Goal: Task Accomplishment & Management: Use online tool/utility

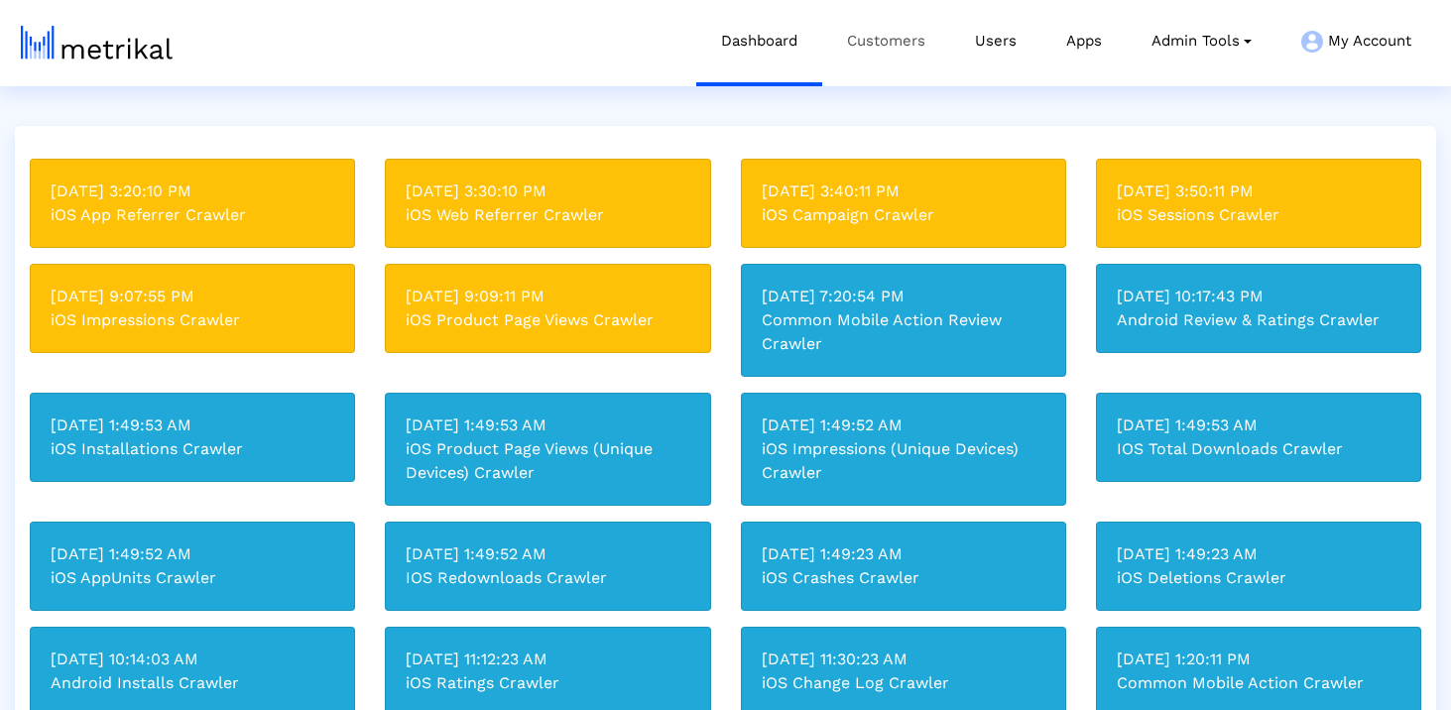
click at [904, 34] on link "Customers" at bounding box center [886, 41] width 128 height 82
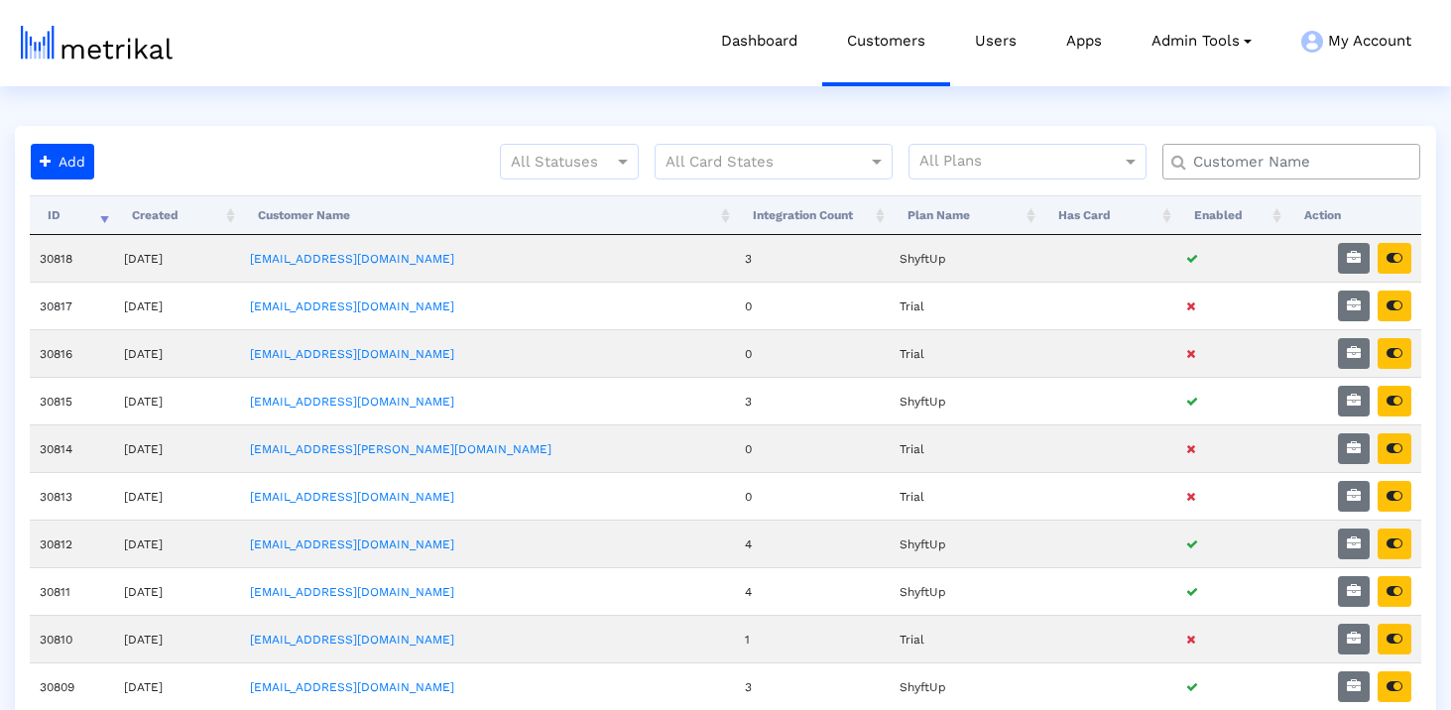
click at [1262, 163] on input "text" at bounding box center [1295, 162] width 233 height 21
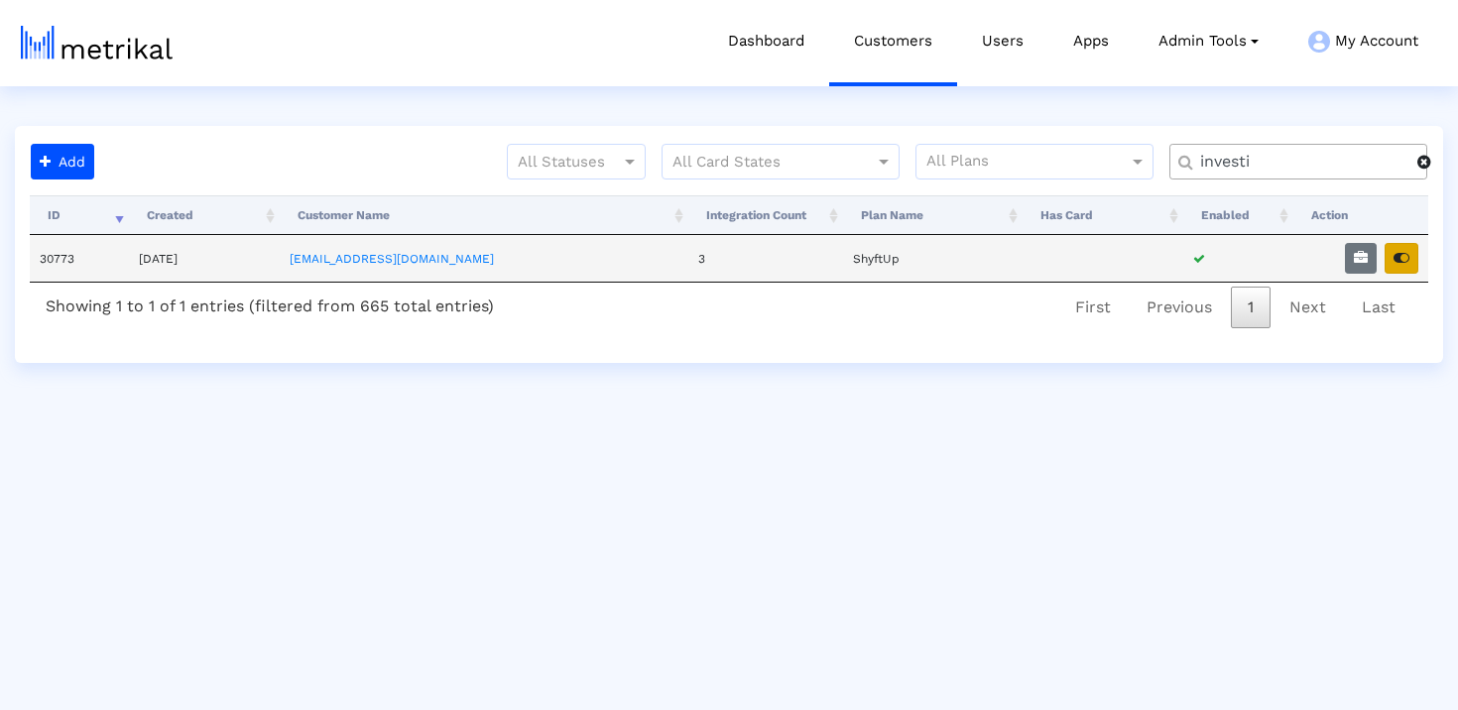
type input "investi"
click at [1407, 271] on button "button" at bounding box center [1402, 258] width 34 height 31
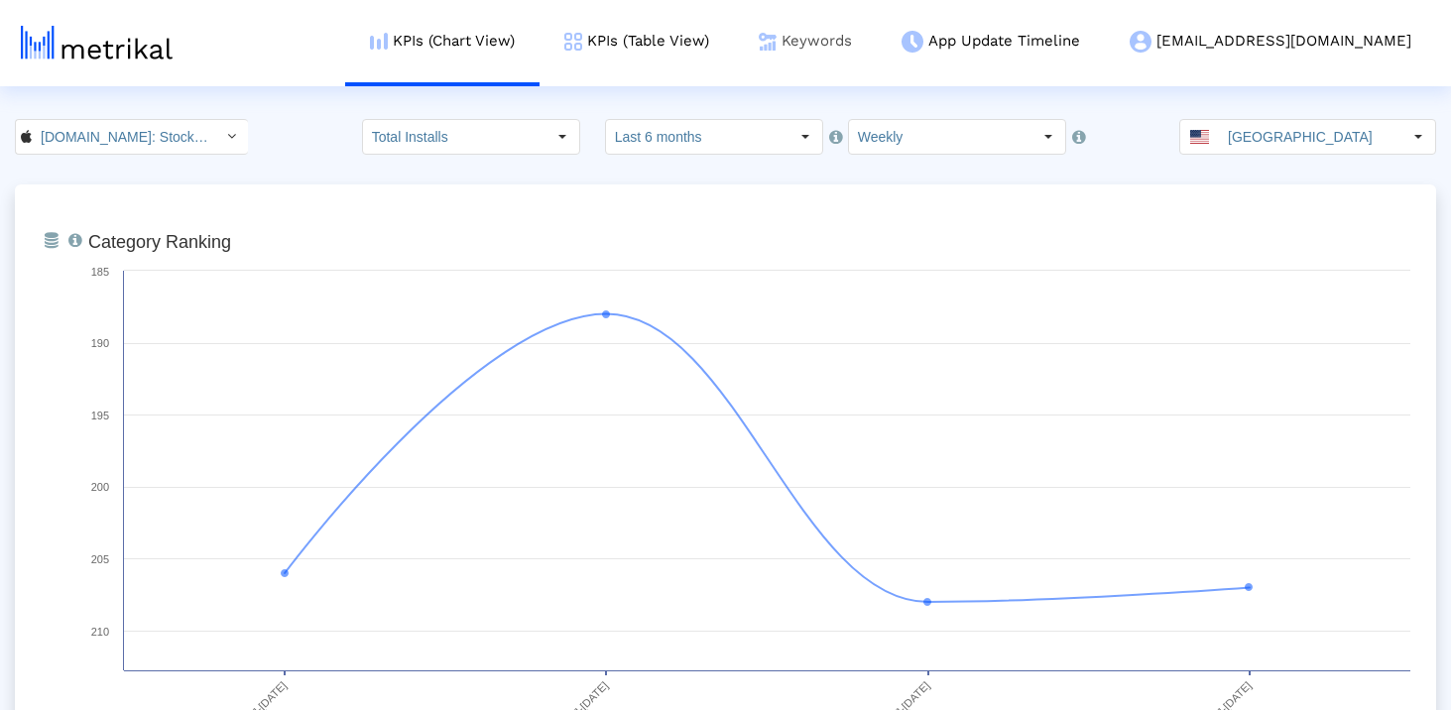
click at [873, 45] on link "Keywords" at bounding box center [805, 41] width 143 height 82
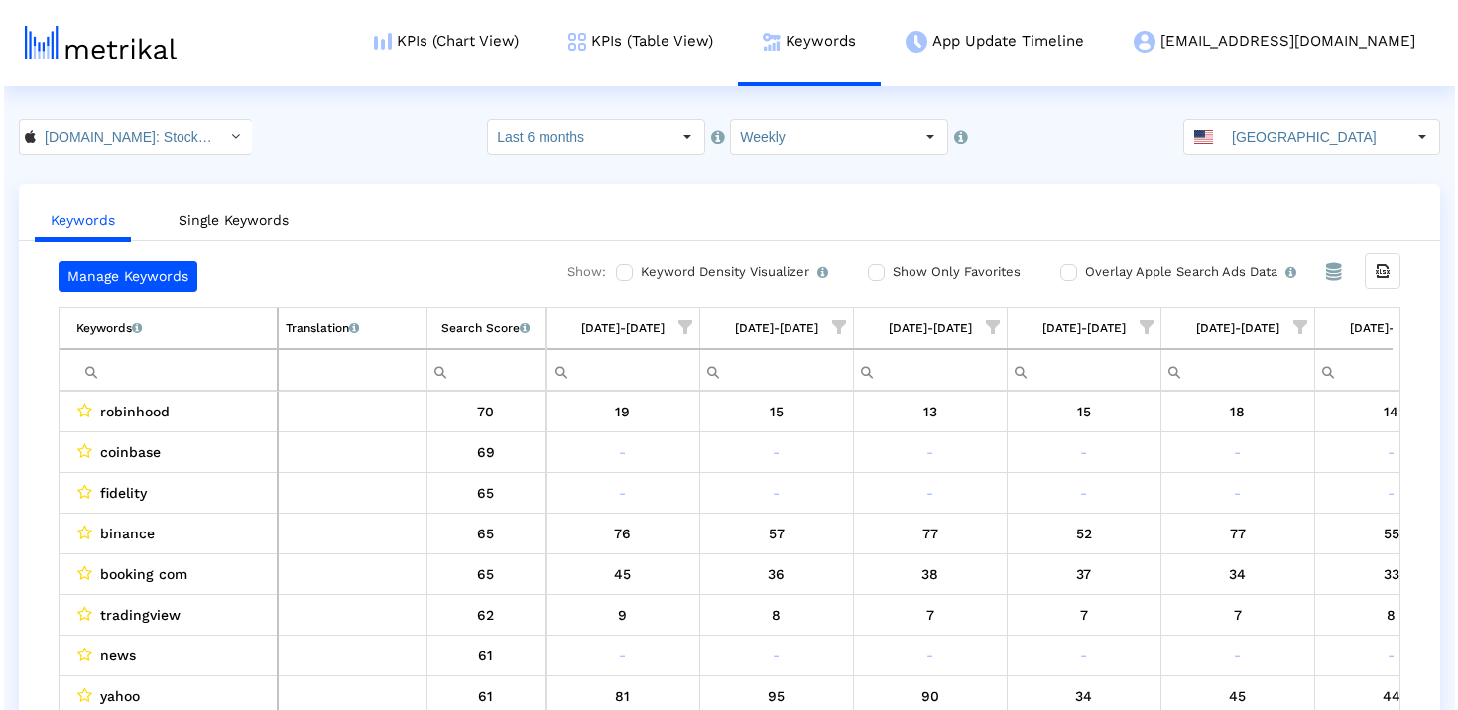
scroll to position [0, 2997]
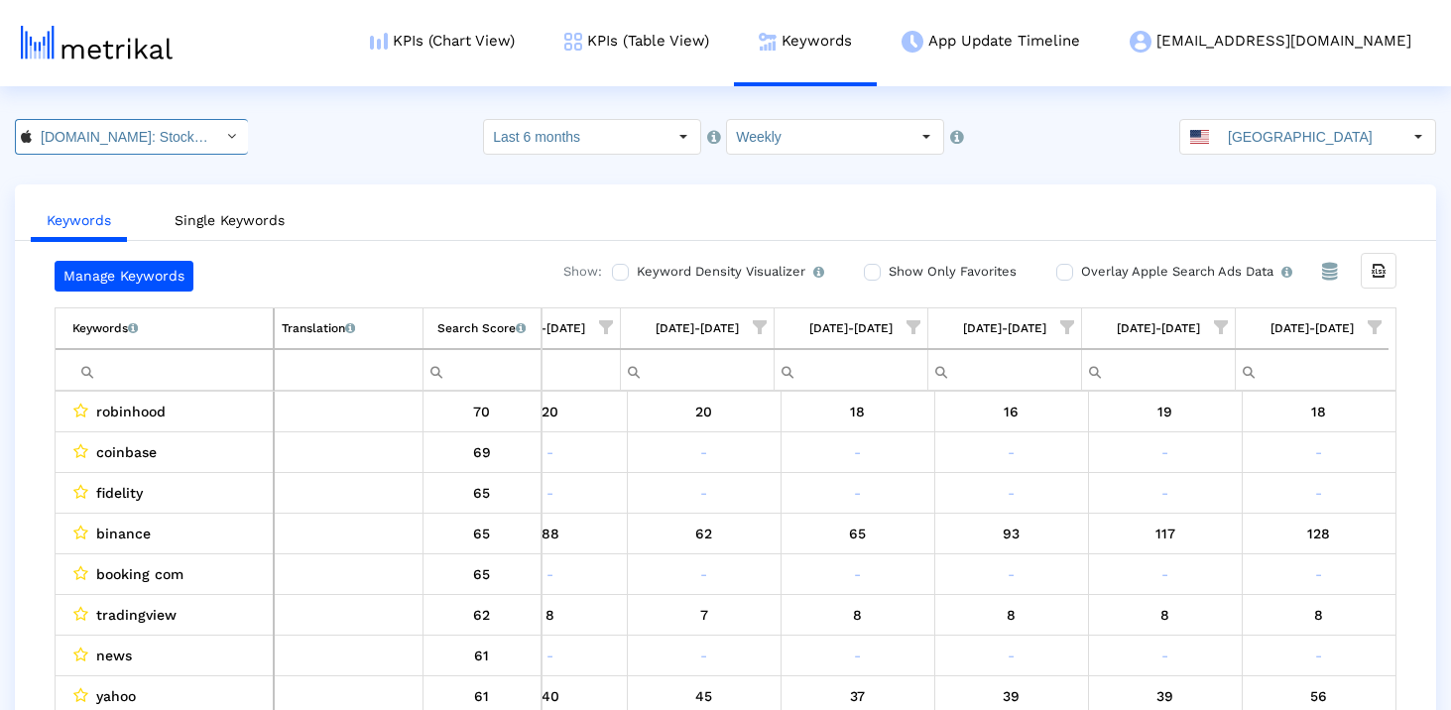
click at [134, 142] on input "[DOMAIN_NAME]: Stock Market < 909998122 >" at bounding box center [121, 137] width 179 height 34
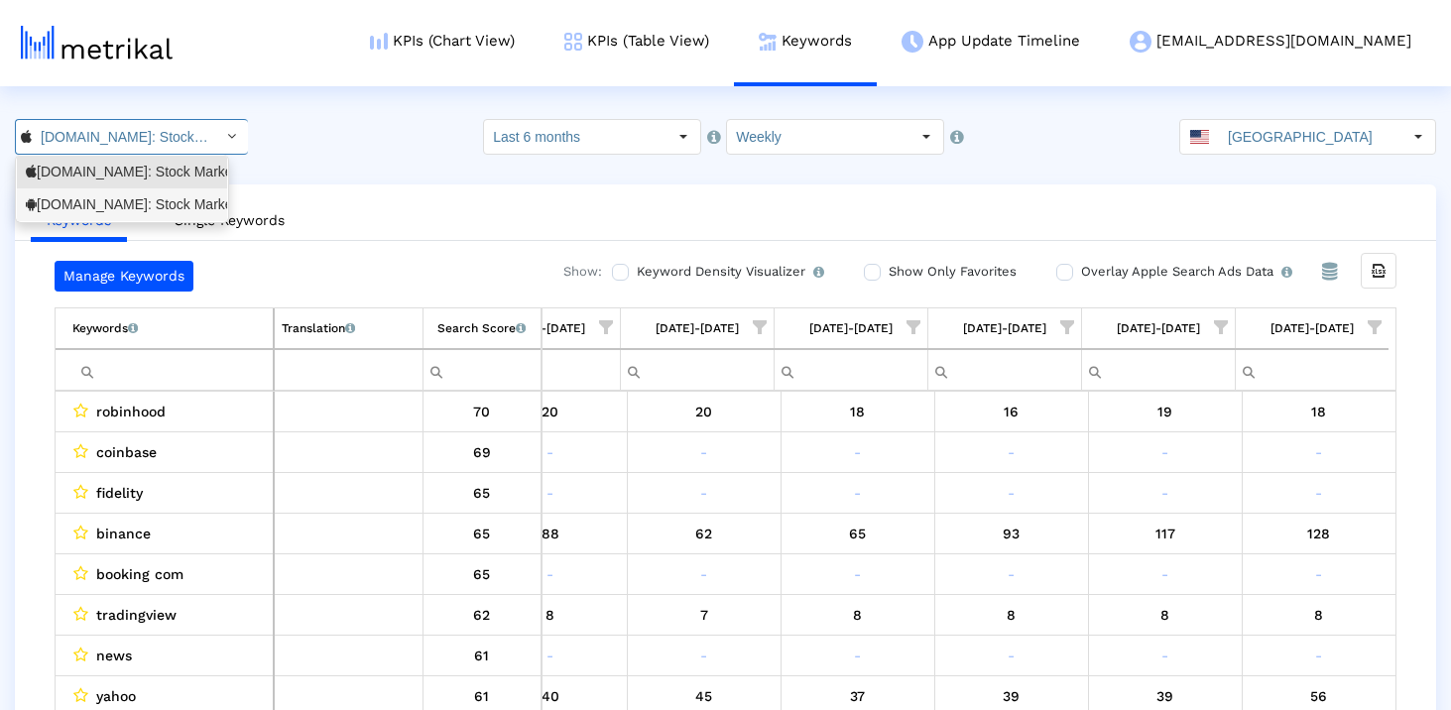
click at [122, 202] on div "[DOMAIN_NAME]: Stock Market <com.fusionmedia.investing>" at bounding box center [122, 204] width 192 height 19
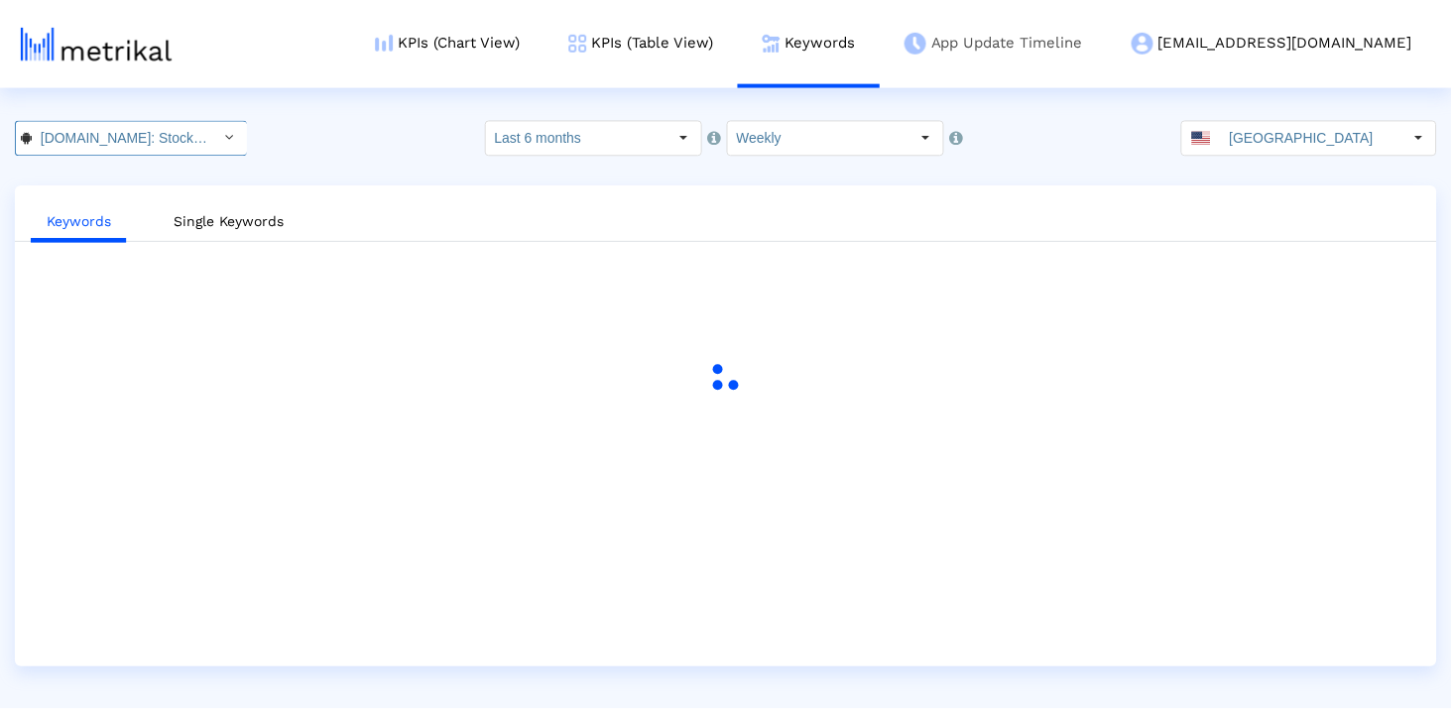
scroll to position [0, 223]
click at [1277, 136] on input "[GEOGRAPHIC_DATA]" at bounding box center [1317, 137] width 183 height 34
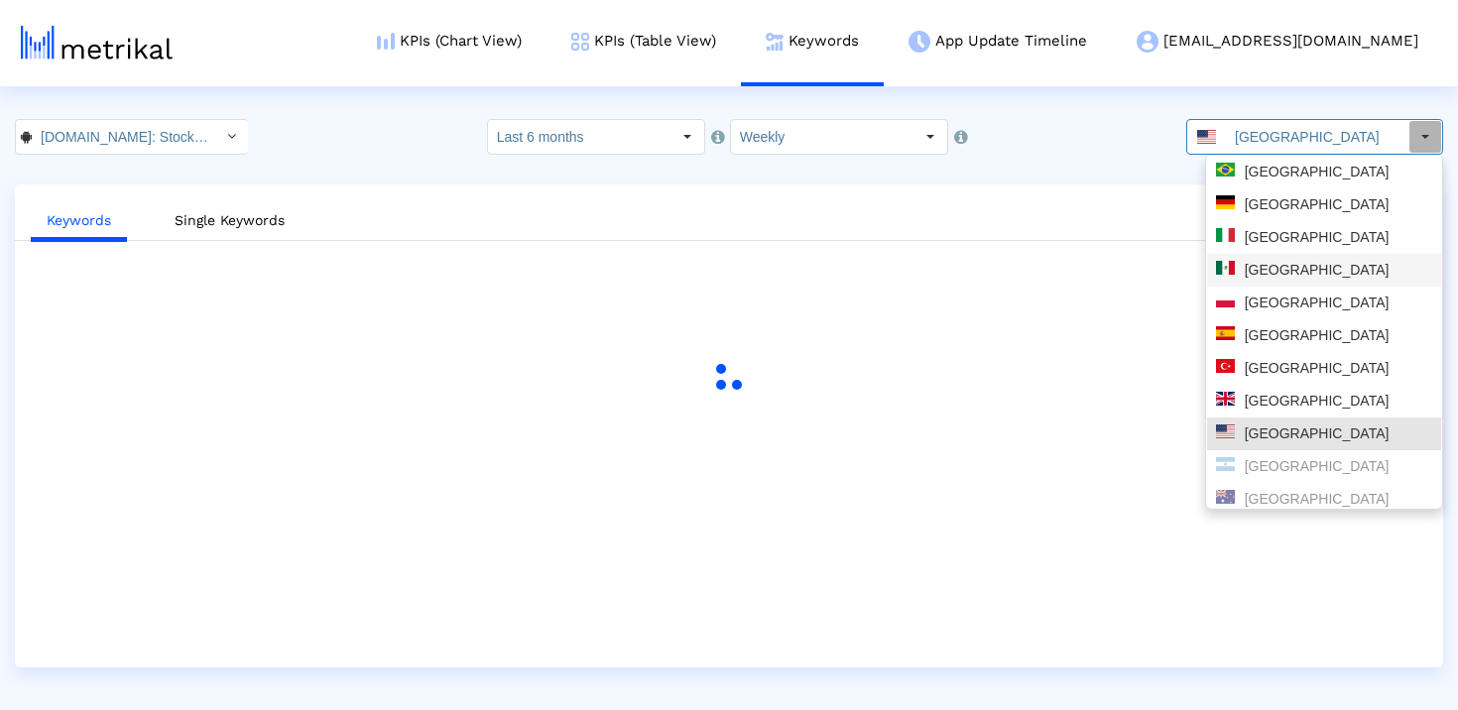
click at [1284, 263] on div "[GEOGRAPHIC_DATA]" at bounding box center [1324, 270] width 216 height 19
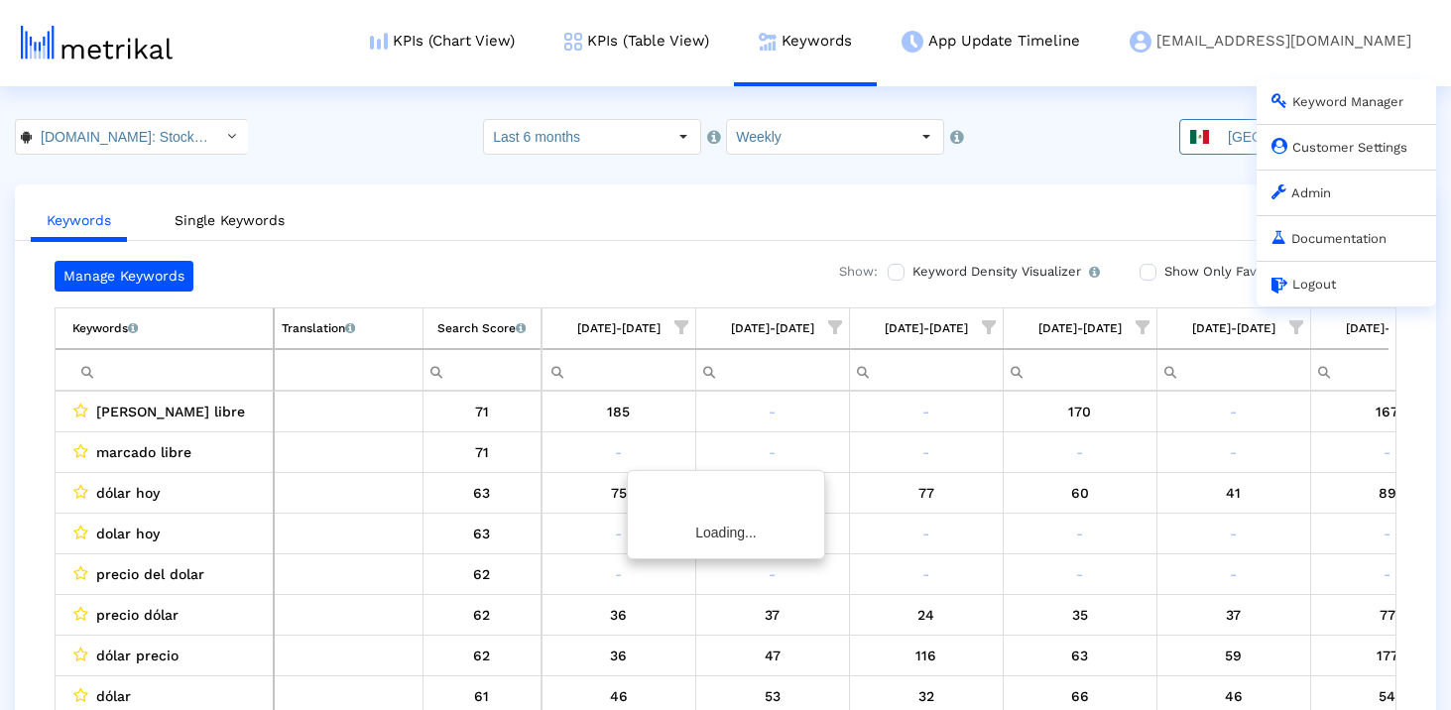
scroll to position [0, 2997]
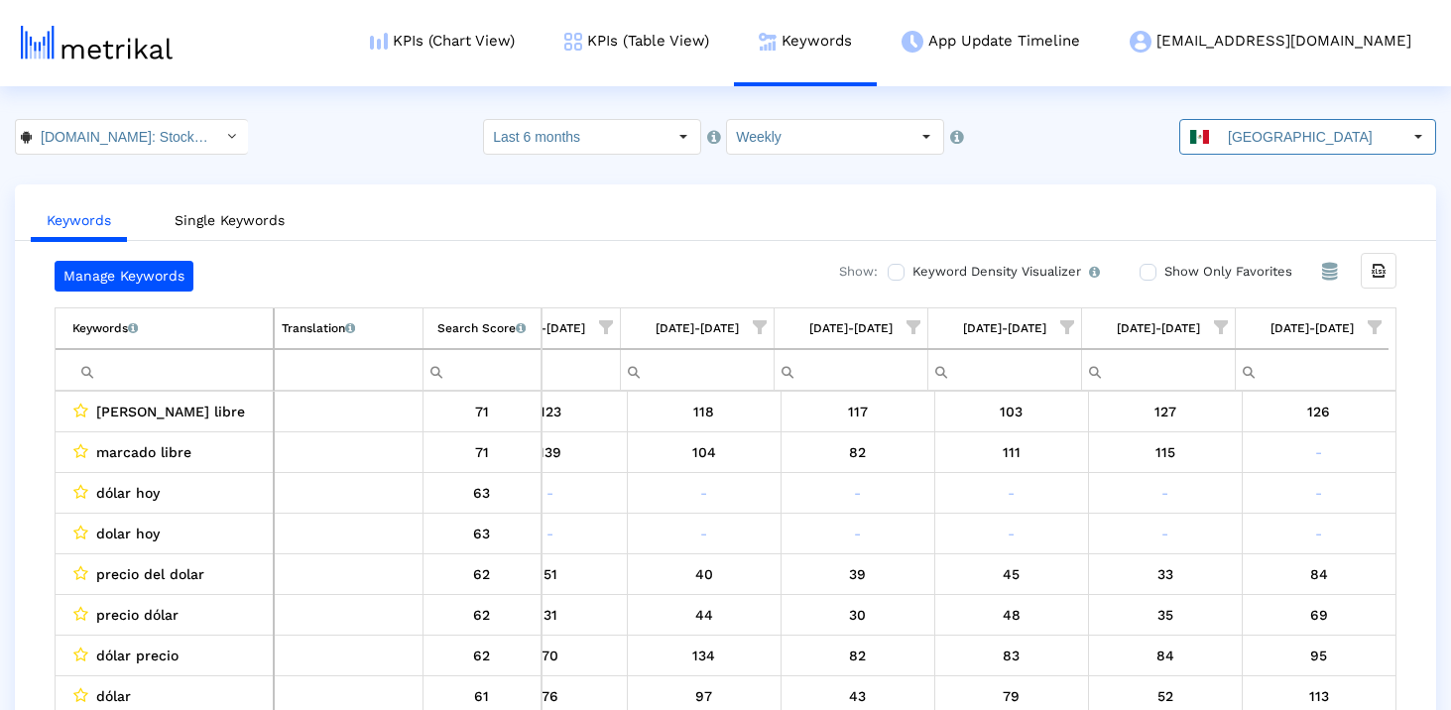
click at [1227, 189] on div "Keywords Single Keywords Manage Keywords Show: Keyword Density Visualizer Turn …" at bounding box center [725, 466] width 1421 height 565
click at [1379, 270] on icon "Export all data" at bounding box center [1379, 271] width 18 height 18
